Goal: Task Accomplishment & Management: Use online tool/utility

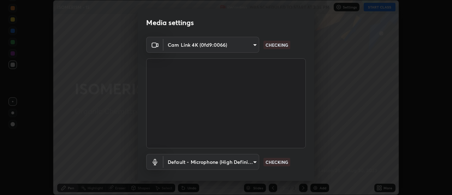
scroll to position [37, 0]
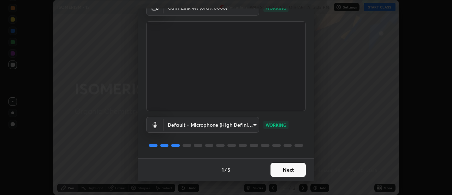
click at [284, 171] on button "Next" at bounding box center [288, 169] width 35 height 14
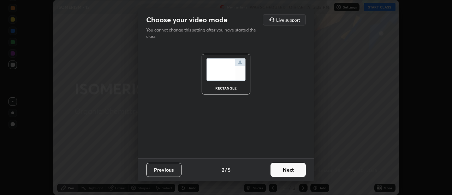
scroll to position [0, 0]
click at [291, 172] on button "Next" at bounding box center [288, 169] width 35 height 14
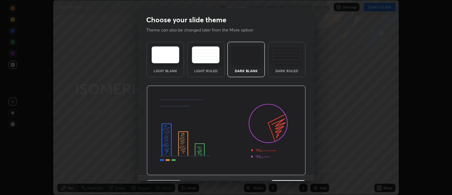
scroll to position [17, 0]
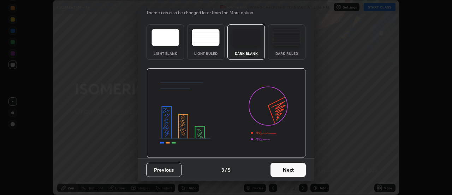
click at [291, 168] on button "Next" at bounding box center [288, 169] width 35 height 14
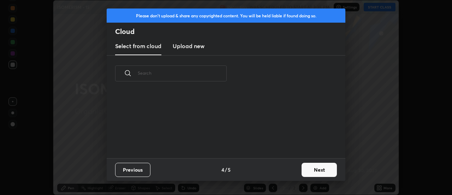
scroll to position [0, 0]
click at [313, 170] on button "Next" at bounding box center [319, 169] width 35 height 14
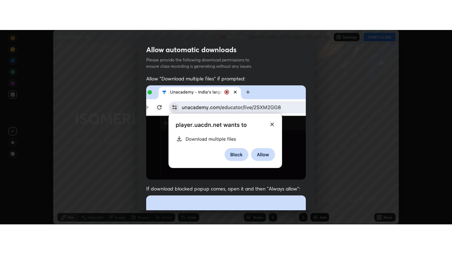
scroll to position [181, 0]
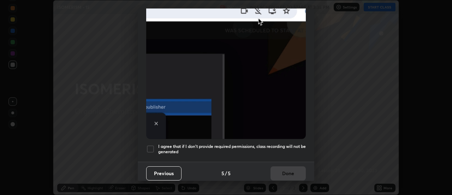
click at [150, 148] on div at bounding box center [150, 148] width 8 height 8
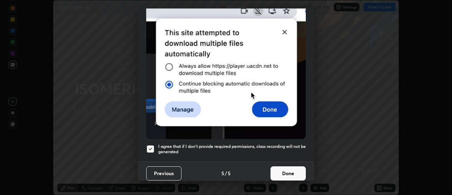
click at [285, 168] on button "Done" at bounding box center [288, 173] width 35 height 14
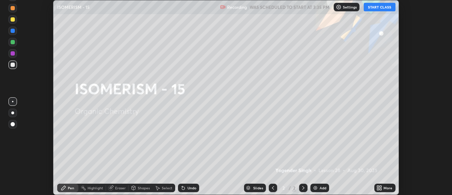
click at [380, 8] on button "START CLASS" at bounding box center [380, 7] width 32 height 8
click at [378, 186] on icon at bounding box center [378, 186] width 2 height 2
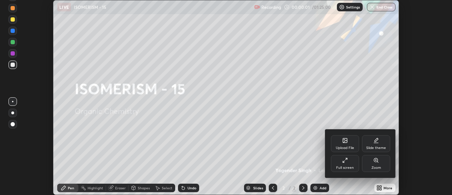
click at [365, 142] on div "Slide theme" at bounding box center [376, 143] width 28 height 17
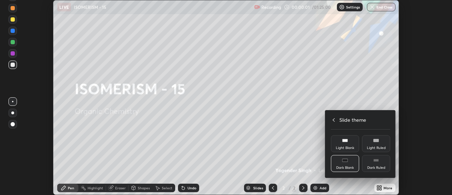
click at [376, 166] on div "Dark Ruled" at bounding box center [376, 168] width 18 height 4
click at [333, 121] on icon at bounding box center [334, 120] width 6 height 6
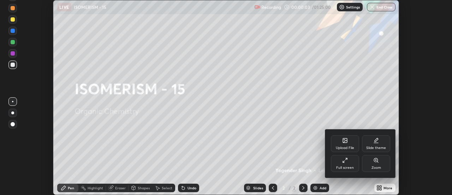
click at [345, 164] on div "Full screen" at bounding box center [345, 163] width 28 height 17
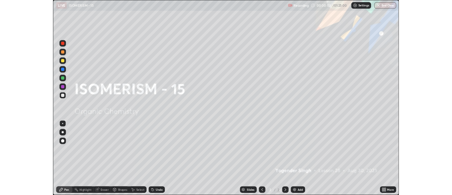
scroll to position [254, 452]
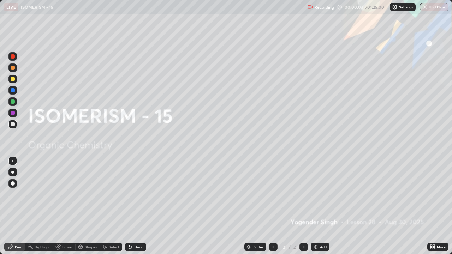
click at [320, 194] on div "Add" at bounding box center [323, 247] width 7 height 4
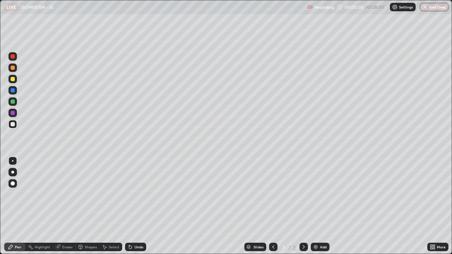
click at [14, 172] on div at bounding box center [12, 172] width 3 height 3
click at [12, 80] on div at bounding box center [13, 79] width 4 height 4
click at [14, 91] on div at bounding box center [13, 90] width 4 height 4
click at [131, 194] on icon at bounding box center [130, 247] width 6 height 6
click at [135, 194] on div "Undo" at bounding box center [139, 247] width 9 height 4
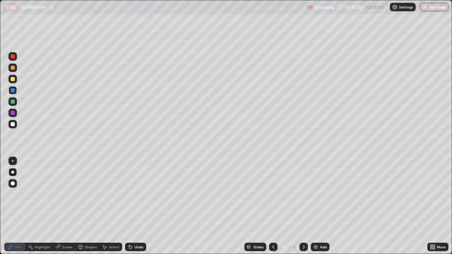
click at [135, 194] on div "Undo" at bounding box center [139, 247] width 9 height 4
click at [11, 80] on div at bounding box center [13, 79] width 4 height 4
click at [131, 194] on icon at bounding box center [130, 247] width 6 height 6
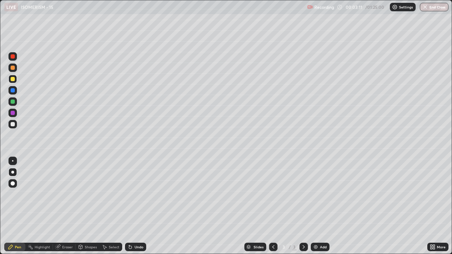
click at [133, 194] on div "Undo" at bounding box center [135, 247] width 21 height 8
click at [135, 194] on div "Undo" at bounding box center [139, 247] width 9 height 4
click at [135, 194] on div "Undo" at bounding box center [135, 247] width 21 height 8
click at [11, 124] on div at bounding box center [13, 124] width 4 height 4
click at [12, 114] on div at bounding box center [13, 113] width 4 height 4
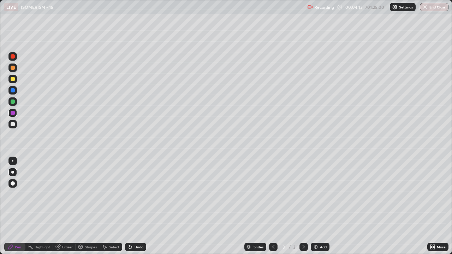
click at [12, 103] on div at bounding box center [13, 102] width 4 height 4
click at [11, 89] on div at bounding box center [13, 90] width 4 height 4
click at [135, 194] on div "Undo" at bounding box center [139, 247] width 9 height 4
click at [13, 114] on div at bounding box center [13, 113] width 4 height 4
click at [137, 194] on div "Undo" at bounding box center [139, 247] width 9 height 4
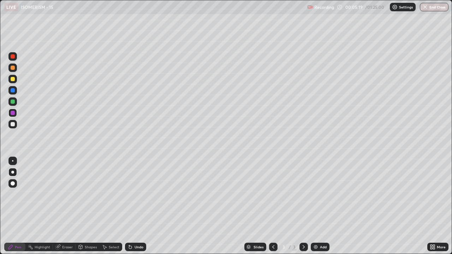
click at [138, 194] on div "Undo" at bounding box center [139, 247] width 9 height 4
click at [11, 81] on div at bounding box center [13, 79] width 4 height 4
click at [132, 194] on icon at bounding box center [130, 247] width 6 height 6
click at [137, 194] on div "Undo" at bounding box center [139, 247] width 9 height 4
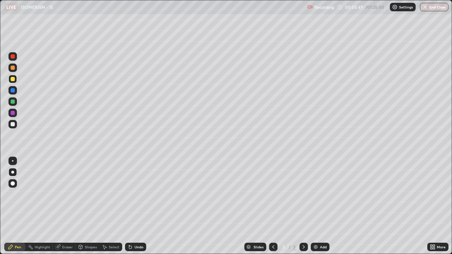
click at [12, 124] on div at bounding box center [13, 124] width 4 height 4
click at [13, 79] on div at bounding box center [13, 79] width 4 height 4
click at [14, 114] on div at bounding box center [13, 113] width 4 height 4
click at [13, 102] on div at bounding box center [13, 102] width 4 height 4
click at [12, 92] on div at bounding box center [13, 90] width 4 height 4
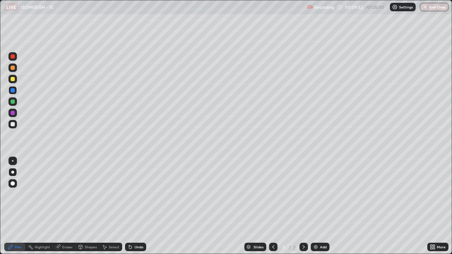
click at [13, 78] on div at bounding box center [13, 79] width 4 height 4
click at [64, 194] on div "Eraser" at bounding box center [67, 247] width 11 height 4
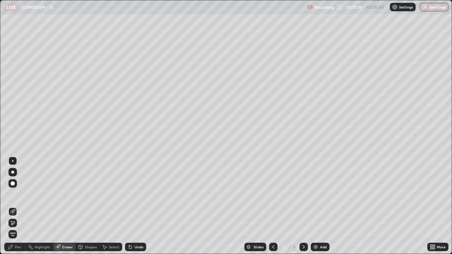
click at [18, 194] on div "Pen" at bounding box center [18, 247] width 6 height 4
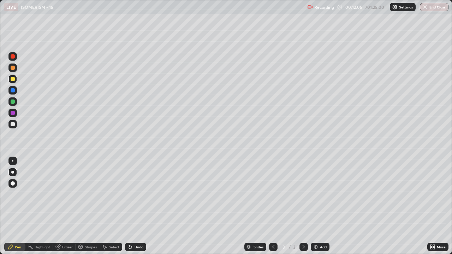
click at [12, 126] on div at bounding box center [13, 124] width 4 height 4
click at [315, 194] on img at bounding box center [316, 247] width 6 height 6
click at [13, 125] on div at bounding box center [13, 124] width 4 height 4
click at [129, 194] on icon at bounding box center [130, 247] width 3 height 3
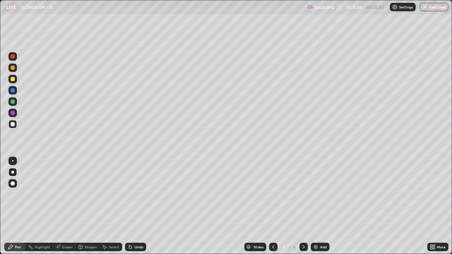
click at [135, 194] on div "Undo" at bounding box center [139, 247] width 9 height 4
click at [12, 115] on div at bounding box center [13, 113] width 4 height 4
click at [14, 127] on div at bounding box center [12, 124] width 8 height 8
click at [11, 79] on div at bounding box center [13, 79] width 4 height 4
click at [129, 194] on icon at bounding box center [129, 245] width 1 height 1
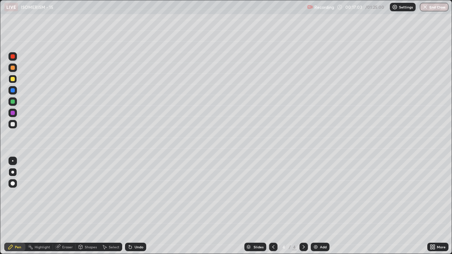
click at [12, 124] on div at bounding box center [13, 124] width 4 height 4
click at [13, 114] on div at bounding box center [13, 113] width 4 height 4
click at [13, 124] on div at bounding box center [13, 124] width 4 height 4
click at [12, 113] on div at bounding box center [13, 113] width 4 height 4
click at [13, 101] on div at bounding box center [13, 102] width 4 height 4
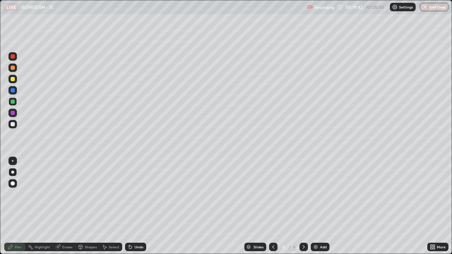
click at [11, 123] on div at bounding box center [13, 124] width 4 height 4
click at [13, 113] on div at bounding box center [13, 113] width 4 height 4
click at [12, 126] on div at bounding box center [13, 124] width 4 height 4
click at [13, 102] on div at bounding box center [13, 102] width 4 height 4
click at [315, 194] on img at bounding box center [316, 247] width 6 height 6
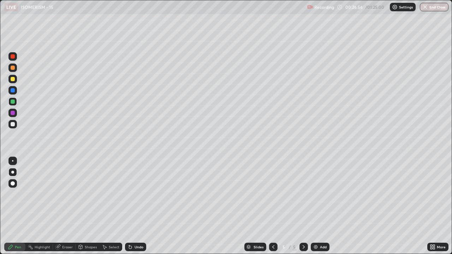
click at [13, 124] on div at bounding box center [13, 124] width 4 height 4
click at [12, 81] on div at bounding box center [13, 79] width 4 height 4
click at [12, 124] on div at bounding box center [13, 124] width 4 height 4
click at [13, 91] on div at bounding box center [13, 90] width 4 height 4
click at [14, 126] on div at bounding box center [13, 124] width 4 height 4
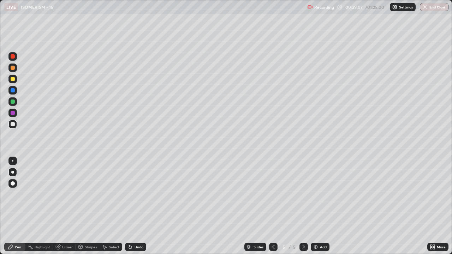
click at [129, 194] on icon at bounding box center [130, 247] width 3 height 3
click at [13, 102] on div at bounding box center [13, 102] width 4 height 4
click at [11, 125] on div at bounding box center [13, 124] width 4 height 4
click at [12, 91] on div at bounding box center [13, 90] width 4 height 4
click at [12, 125] on div at bounding box center [13, 124] width 4 height 4
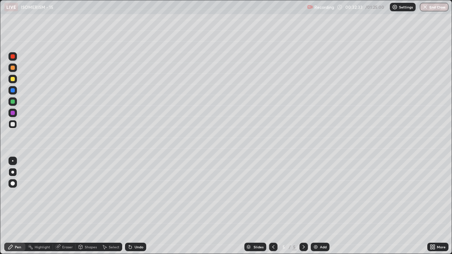
click at [12, 102] on div at bounding box center [13, 102] width 4 height 4
click at [272, 194] on icon at bounding box center [274, 247] width 6 height 6
click at [303, 194] on icon at bounding box center [304, 247] width 6 height 6
click at [315, 194] on img at bounding box center [316, 247] width 6 height 6
click at [14, 126] on div at bounding box center [13, 124] width 4 height 4
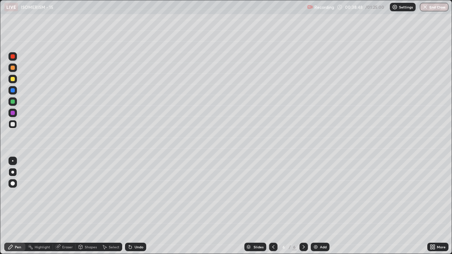
click at [12, 91] on div at bounding box center [13, 90] width 4 height 4
click at [13, 125] on div at bounding box center [13, 124] width 4 height 4
click at [136, 194] on div "Undo" at bounding box center [139, 247] width 9 height 4
click at [132, 194] on div "Undo" at bounding box center [135, 247] width 21 height 8
click at [14, 114] on div at bounding box center [13, 113] width 4 height 4
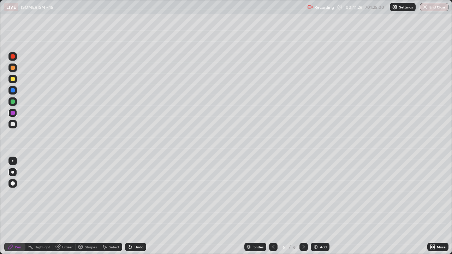
click at [11, 102] on div at bounding box center [13, 102] width 4 height 4
click at [14, 126] on div at bounding box center [13, 124] width 4 height 4
click at [65, 194] on div "Eraser" at bounding box center [67, 247] width 11 height 4
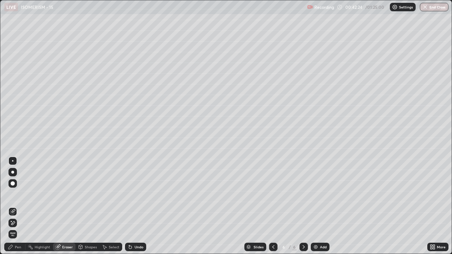
click at [14, 194] on div "Pen" at bounding box center [14, 247] width 21 height 8
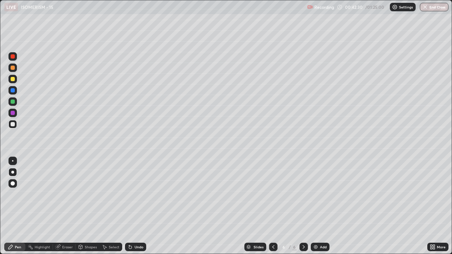
click at [66, 194] on div "Eraser" at bounding box center [67, 247] width 11 height 4
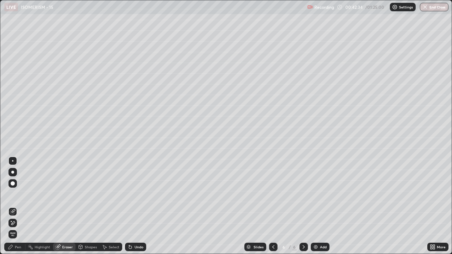
click at [13, 194] on icon at bounding box center [11, 247] width 6 height 6
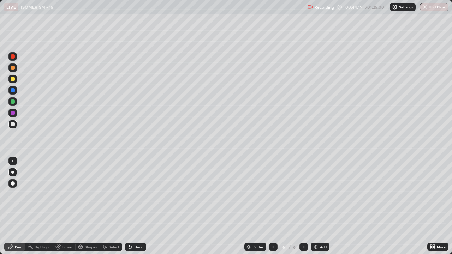
click at [314, 194] on img at bounding box center [316, 247] width 6 height 6
click at [12, 102] on div at bounding box center [13, 102] width 4 height 4
click at [10, 126] on div at bounding box center [12, 124] width 8 height 8
click at [12, 114] on div at bounding box center [13, 113] width 4 height 4
click at [12, 125] on div at bounding box center [13, 124] width 4 height 4
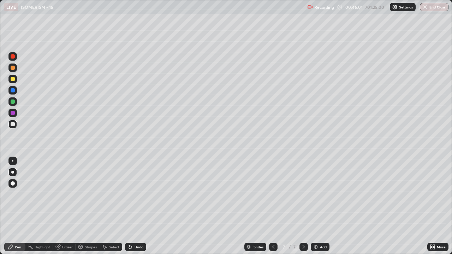
click at [11, 124] on div at bounding box center [13, 124] width 4 height 4
click at [13, 114] on div at bounding box center [13, 113] width 4 height 4
click at [60, 194] on div "Eraser" at bounding box center [64, 247] width 23 height 8
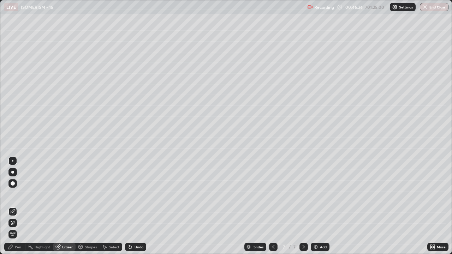
click at [13, 194] on icon at bounding box center [11, 247] width 6 height 6
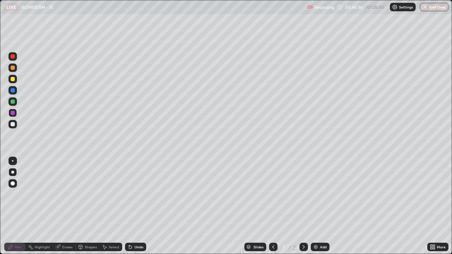
click at [13, 126] on div at bounding box center [13, 124] width 4 height 4
click at [272, 194] on icon at bounding box center [274, 247] width 6 height 6
click at [303, 194] on icon at bounding box center [304, 247] width 6 height 6
click at [132, 194] on div "Undo" at bounding box center [135, 247] width 21 height 8
click at [135, 194] on div "Undo" at bounding box center [139, 247] width 9 height 4
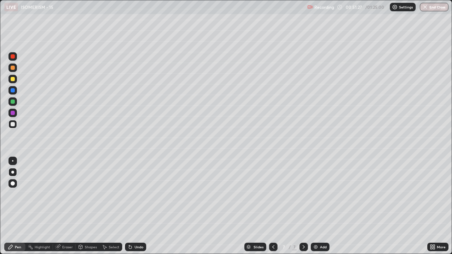
click at [137, 194] on div "Undo" at bounding box center [135, 247] width 21 height 8
click at [317, 194] on img at bounding box center [316, 247] width 6 height 6
click at [11, 126] on div at bounding box center [13, 124] width 4 height 4
click at [11, 91] on div at bounding box center [13, 90] width 4 height 4
click at [13, 68] on div at bounding box center [13, 68] width 4 height 4
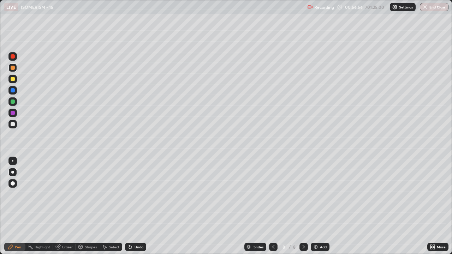
click at [11, 126] on div at bounding box center [13, 124] width 4 height 4
click at [13, 79] on div at bounding box center [13, 79] width 4 height 4
click at [11, 127] on div at bounding box center [12, 124] width 8 height 8
click at [12, 124] on div at bounding box center [13, 124] width 4 height 4
click at [13, 93] on div at bounding box center [12, 90] width 8 height 8
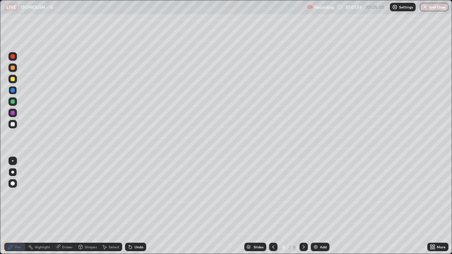
click at [12, 125] on div at bounding box center [13, 124] width 4 height 4
click at [136, 194] on div "Undo" at bounding box center [139, 247] width 9 height 4
click at [314, 194] on img at bounding box center [316, 247] width 6 height 6
click at [129, 194] on icon at bounding box center [129, 245] width 1 height 1
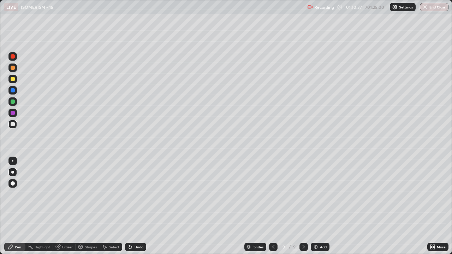
click at [10, 80] on div at bounding box center [12, 79] width 8 height 8
click at [273, 194] on icon at bounding box center [274, 247] width 6 height 6
click at [303, 194] on icon at bounding box center [304, 247] width 6 height 6
click at [314, 194] on img at bounding box center [316, 247] width 6 height 6
click at [11, 126] on div at bounding box center [12, 124] width 8 height 8
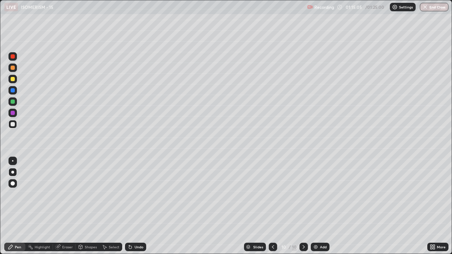
click at [13, 68] on div at bounding box center [13, 68] width 4 height 4
click at [13, 79] on div at bounding box center [13, 79] width 4 height 4
click at [13, 69] on div at bounding box center [13, 68] width 4 height 4
click at [86, 194] on div "Shapes" at bounding box center [91, 247] width 12 height 4
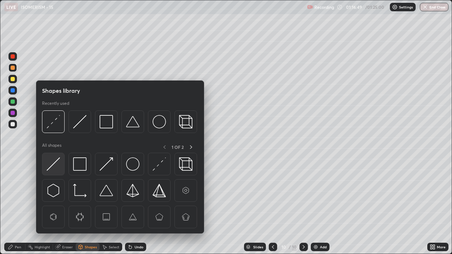
click at [55, 164] on img at bounding box center [53, 164] width 13 height 13
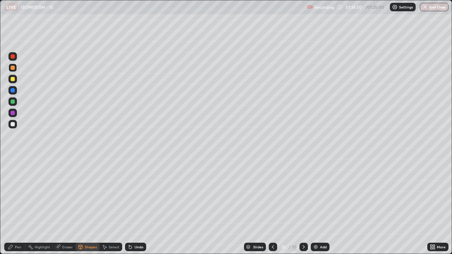
click at [11, 114] on div at bounding box center [12, 113] width 8 height 8
click at [11, 125] on div at bounding box center [13, 124] width 4 height 4
click at [13, 194] on div "Pen" at bounding box center [14, 247] width 21 height 8
click at [14, 67] on div at bounding box center [13, 68] width 4 height 4
click at [14, 57] on div at bounding box center [13, 56] width 4 height 4
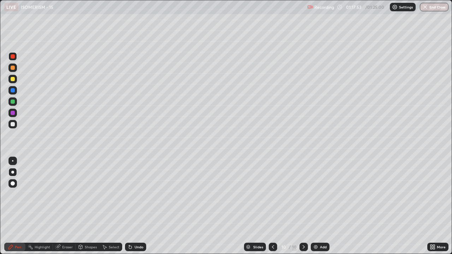
click at [13, 113] on div at bounding box center [13, 113] width 4 height 4
click at [12, 102] on div at bounding box center [13, 102] width 4 height 4
click at [12, 91] on div at bounding box center [13, 90] width 4 height 4
click at [13, 103] on div at bounding box center [13, 102] width 4 height 4
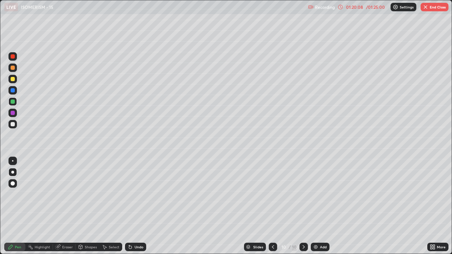
click at [12, 114] on div at bounding box center [13, 113] width 4 height 4
click at [13, 115] on div at bounding box center [13, 113] width 4 height 4
click at [12, 103] on div at bounding box center [13, 102] width 4 height 4
click at [12, 80] on div at bounding box center [13, 79] width 4 height 4
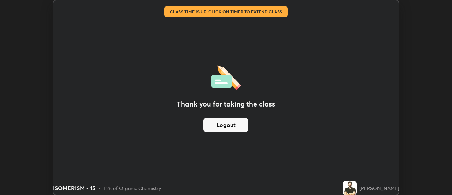
scroll to position [35120, 34862]
